Goal: Task Accomplishment & Management: Manage account settings

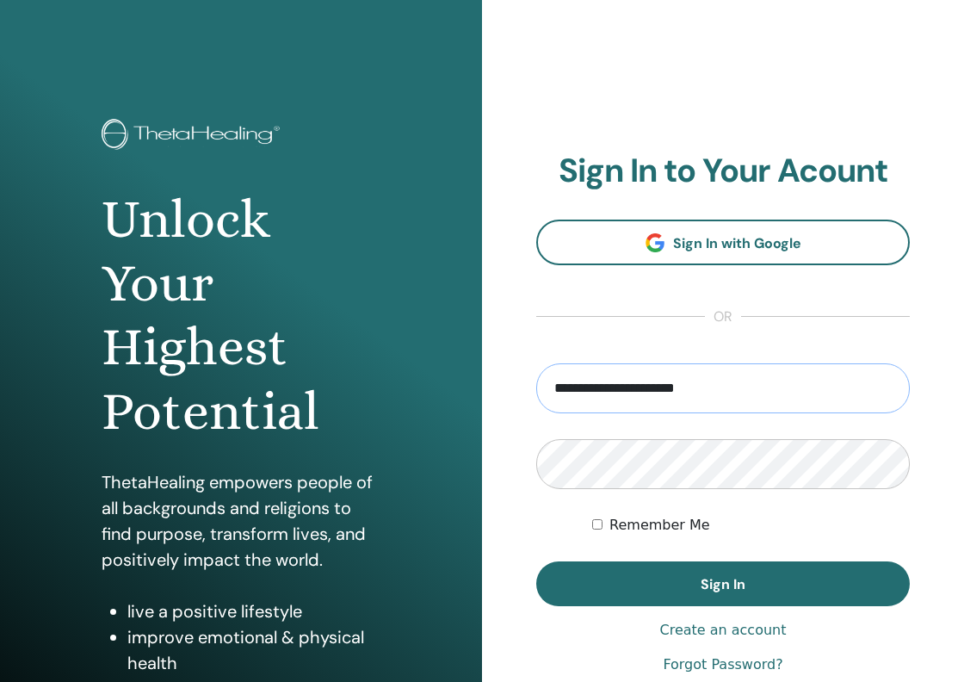
type input "**********"
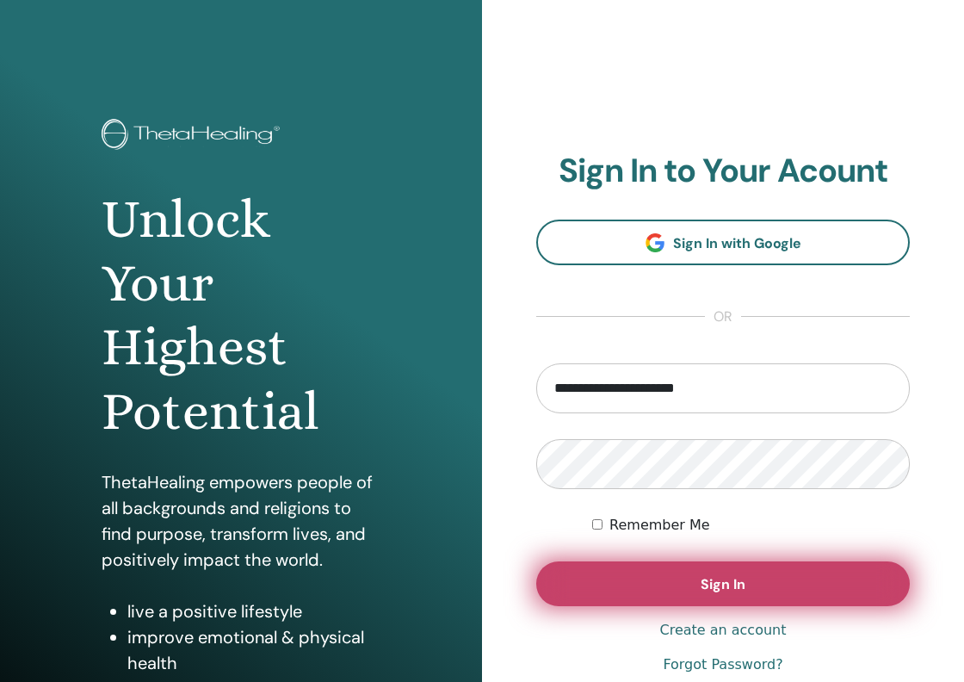
click at [702, 583] on span "Sign In" at bounding box center [723, 584] width 45 height 18
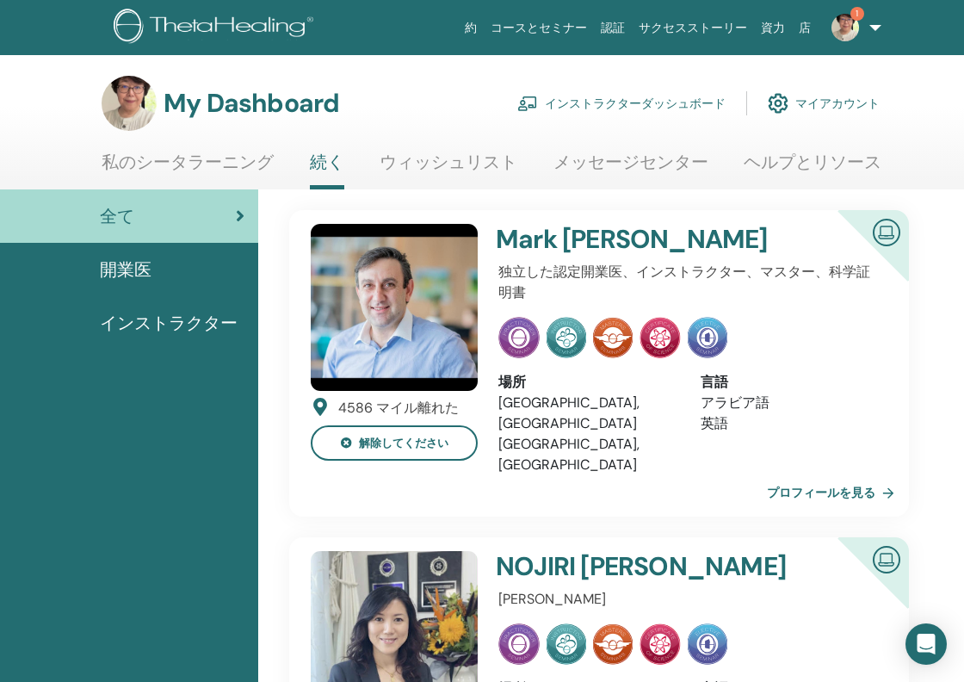
click at [620, 104] on link "インストラクターダッシュボード" at bounding box center [621, 103] width 208 height 38
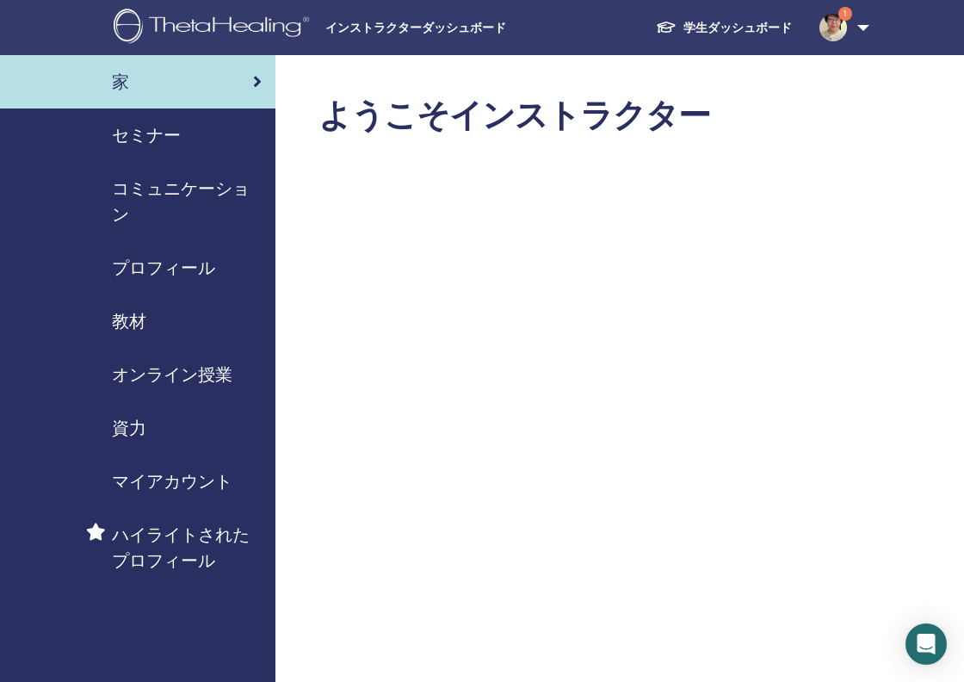
click at [825, 28] on img at bounding box center [833, 28] width 28 height 28
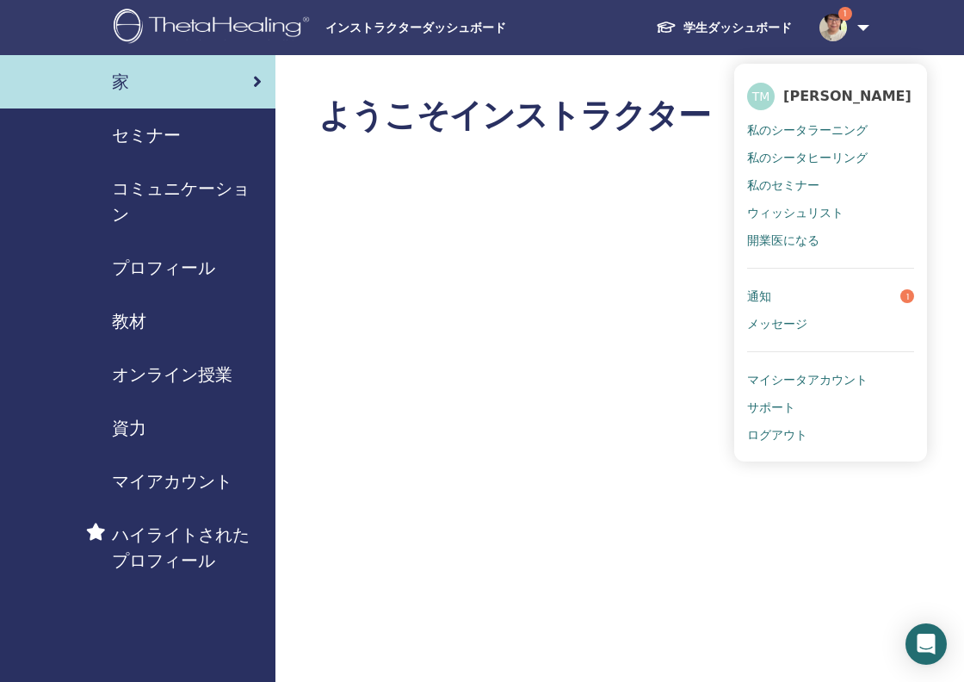
click at [775, 294] on link "通知 1" at bounding box center [830, 296] width 167 height 28
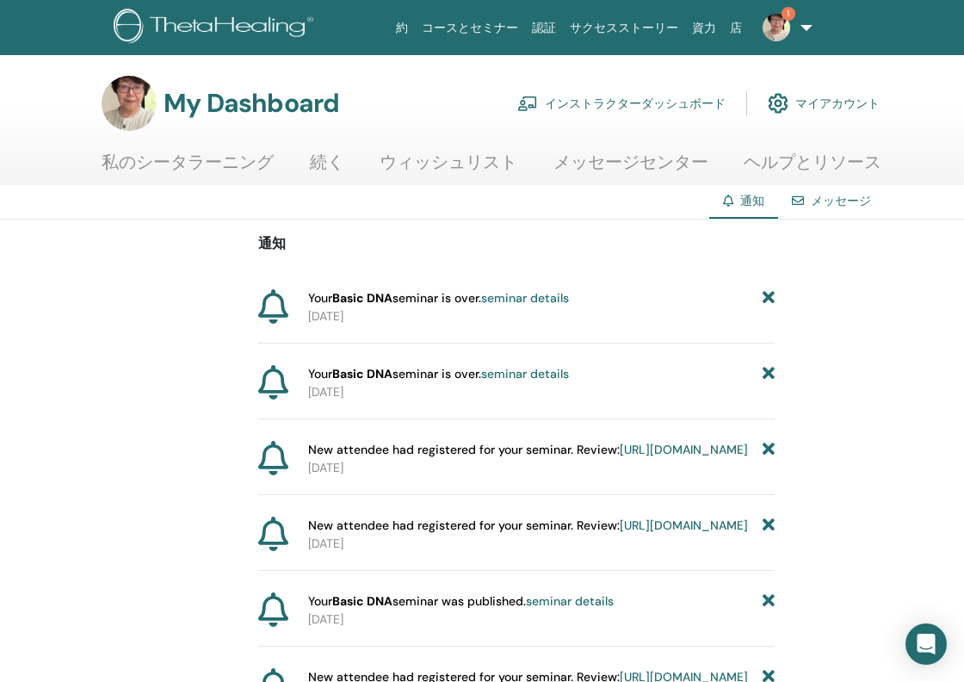
click at [781, 25] on img at bounding box center [776, 28] width 28 height 28
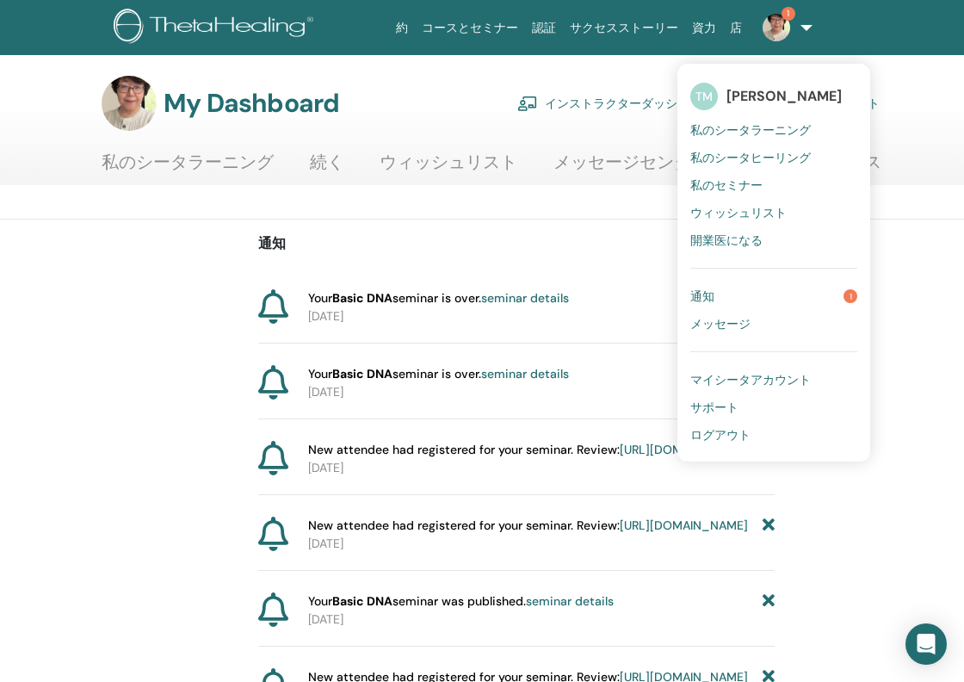
click at [707, 293] on span "通知" at bounding box center [702, 295] width 24 height 15
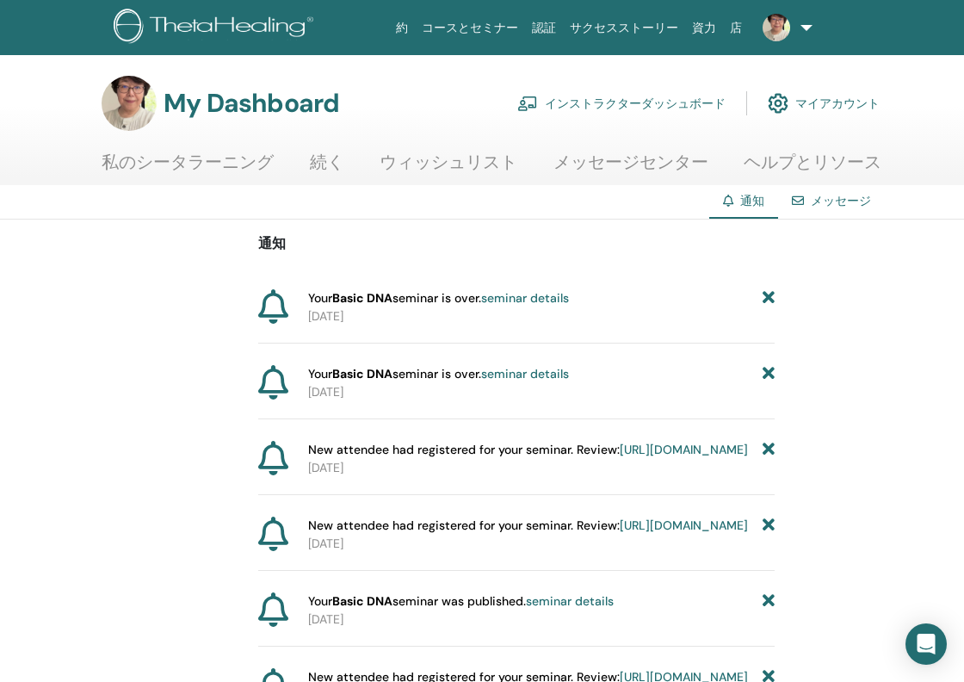
click at [599, 102] on link "インストラクターダッシュボード" at bounding box center [621, 103] width 208 height 38
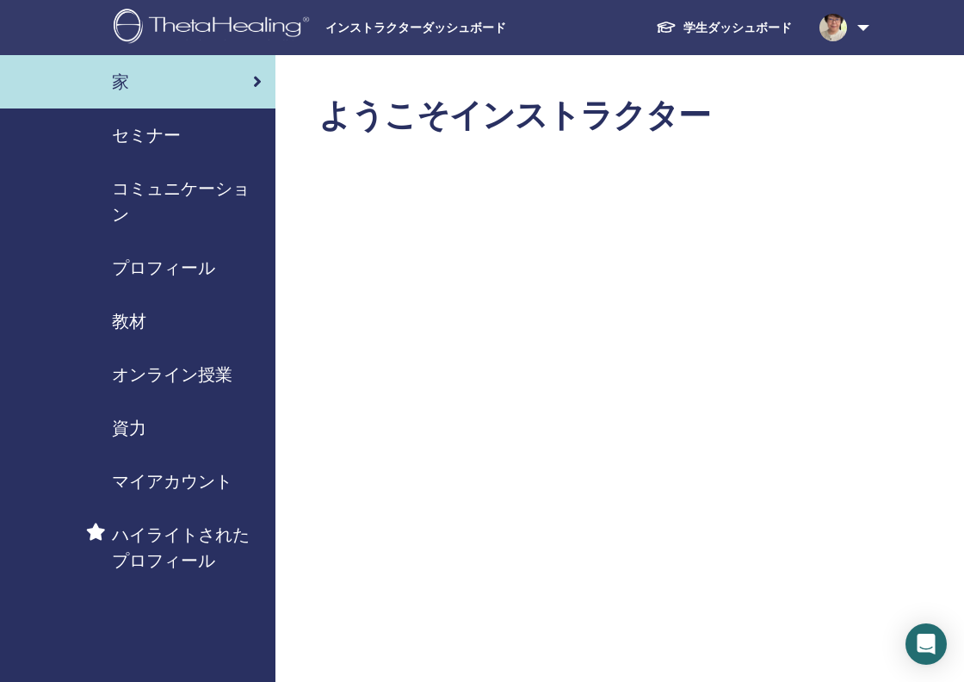
click at [164, 135] on span "セミナー" at bounding box center [146, 135] width 69 height 26
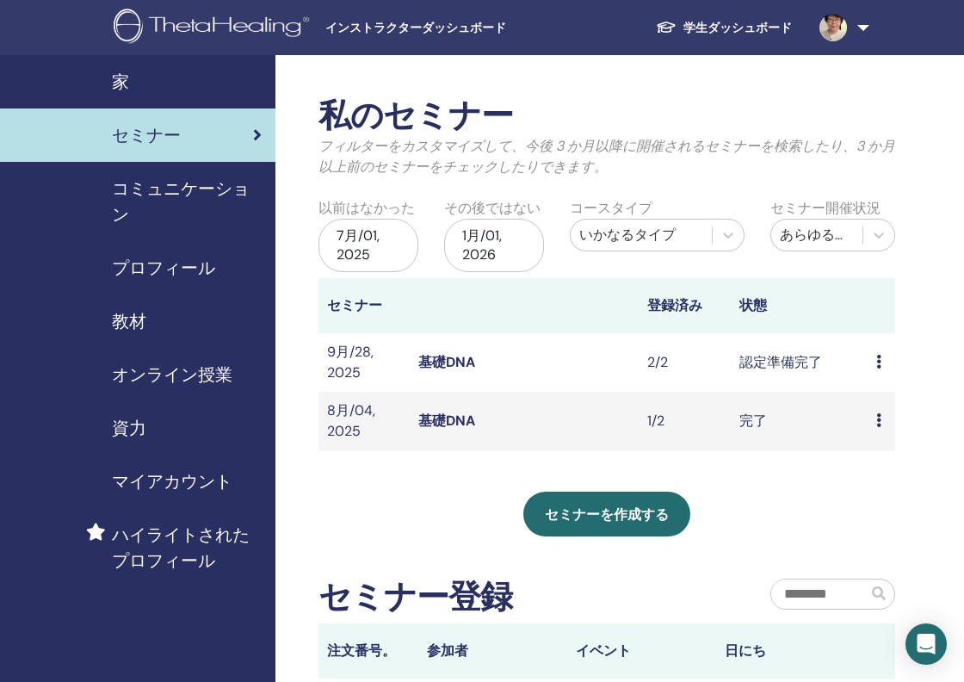
click at [891, 363] on td "プレビュー 編集 出席者 キャンセル" at bounding box center [881, 362] width 28 height 59
click at [885, 362] on div "プレビュー 編集 出席者 キャンセル" at bounding box center [881, 362] width 10 height 21
click at [881, 435] on link "出席者" at bounding box center [888, 428] width 41 height 18
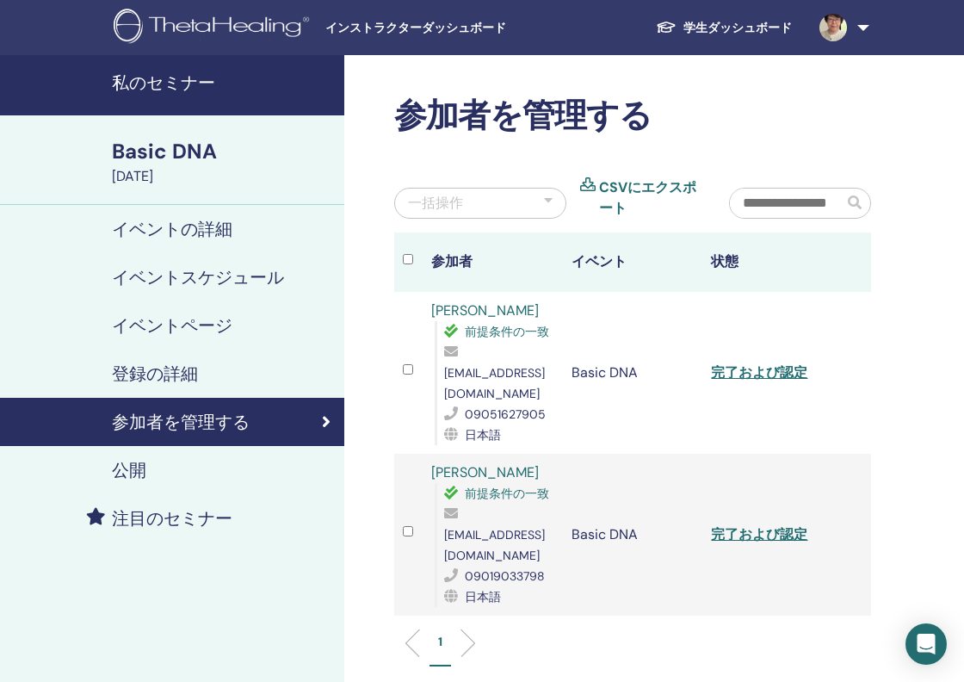
click at [756, 363] on link "完了および認定" at bounding box center [759, 372] width 96 height 18
click at [759, 525] on link "完了および認定" at bounding box center [759, 534] width 96 height 18
click at [844, 28] on img at bounding box center [833, 28] width 28 height 28
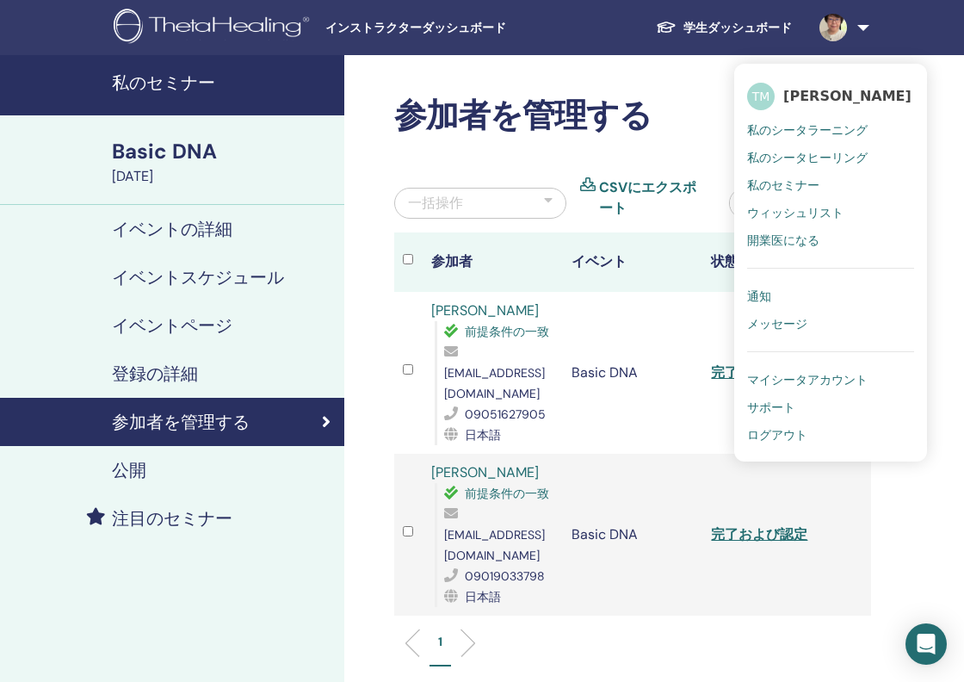
click at [773, 431] on span "ログアウト" at bounding box center [777, 434] width 60 height 15
